Goal: Navigation & Orientation: Understand site structure

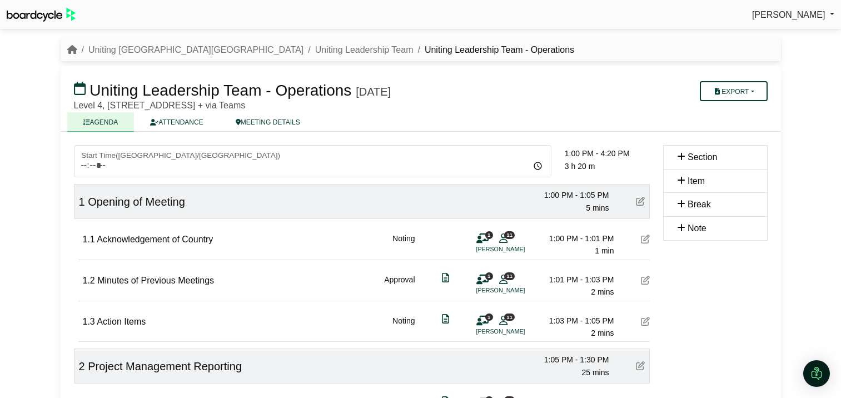
scroll to position [445, 0]
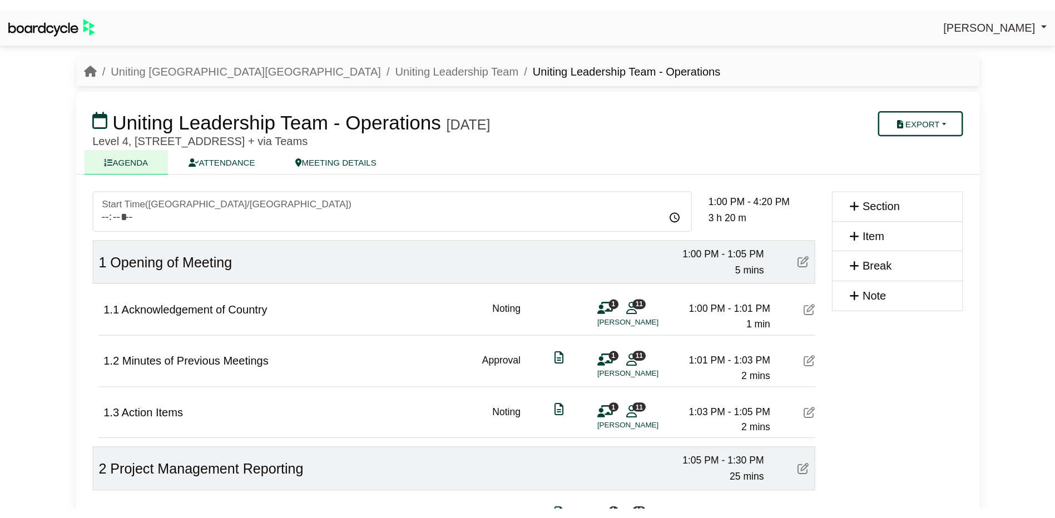
scroll to position [445, 0]
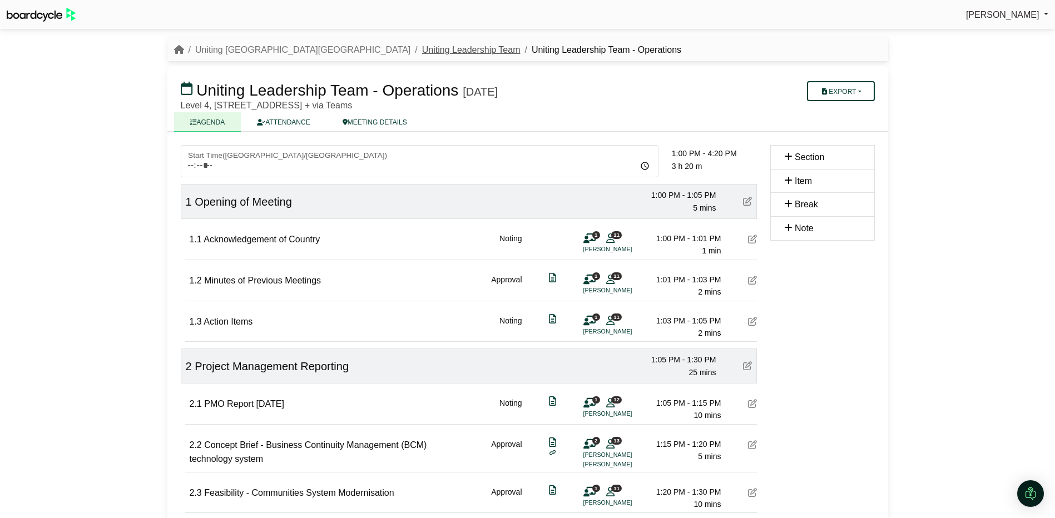
click at [422, 47] on link "Uniting Leadership Team" at bounding box center [471, 49] width 98 height 9
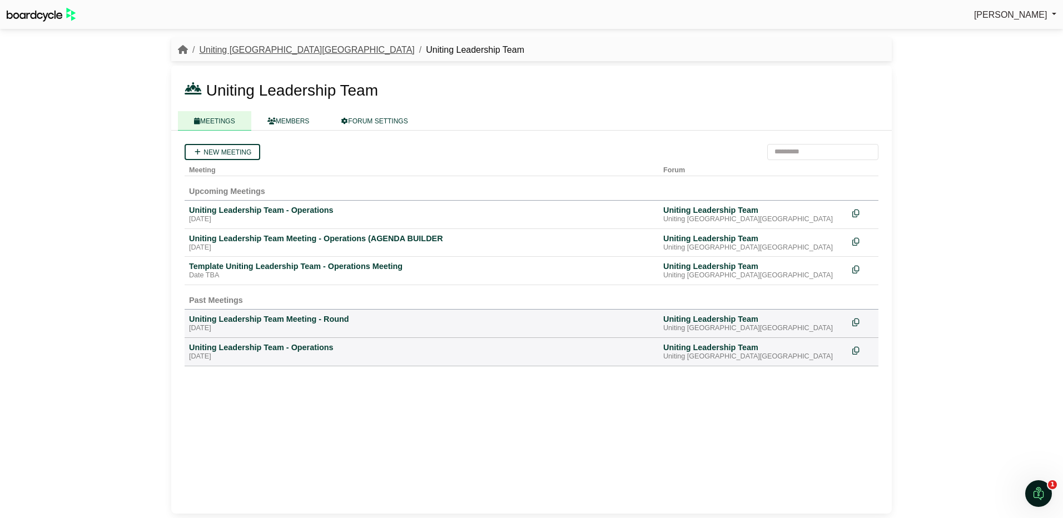
click at [240, 52] on link "Uniting [GEOGRAPHIC_DATA][GEOGRAPHIC_DATA]" at bounding box center [306, 49] width 215 height 9
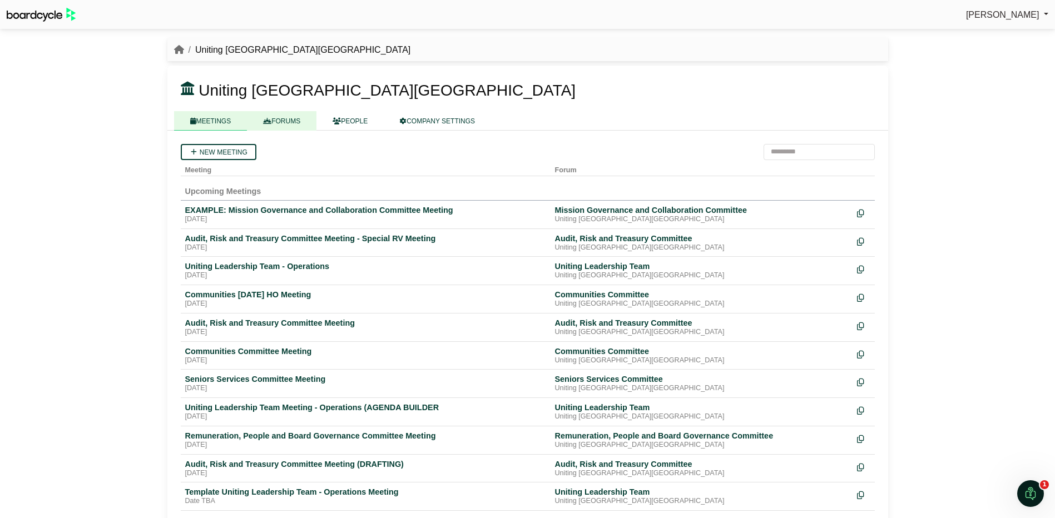
click at [281, 118] on link "FORUMS" at bounding box center [281, 120] width 69 height 19
